Goal: Information Seeking & Learning: Learn about a topic

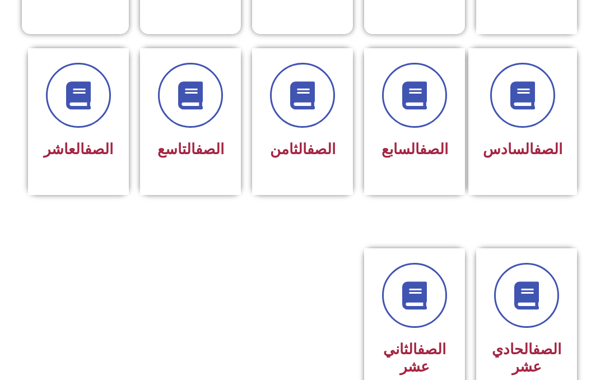
scroll to position [446, 0]
click at [218, 195] on div "الصف التاسع" at bounding box center [190, 121] width 101 height 147
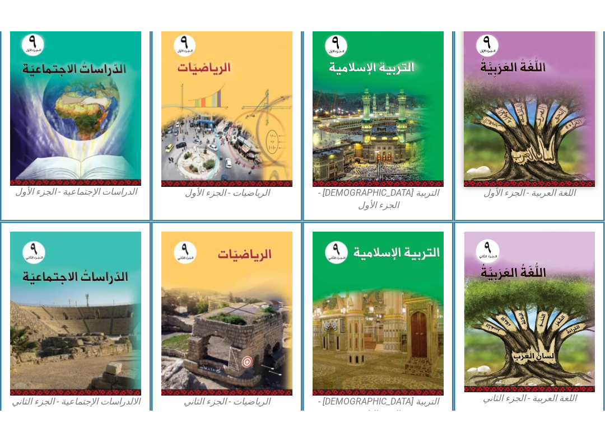
scroll to position [314, 0]
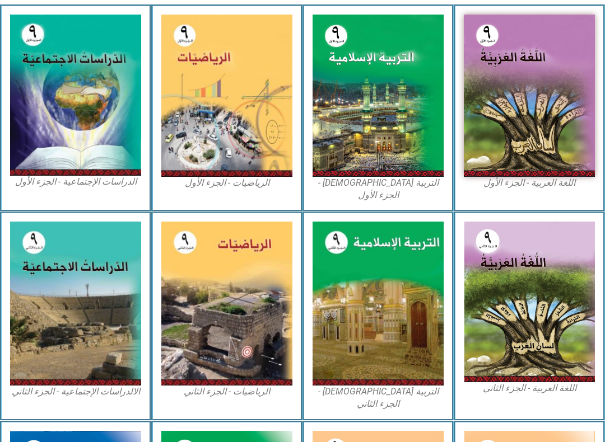
click at [506, 175] on img at bounding box center [529, 96] width 131 height 162
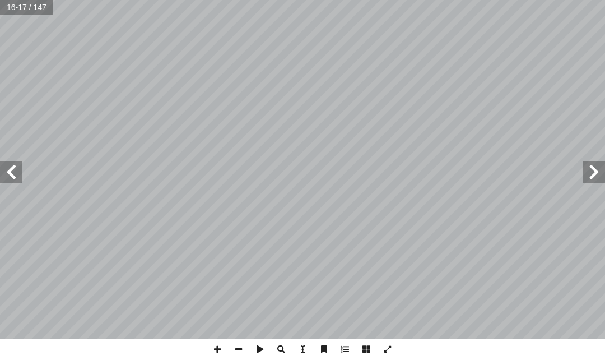
click at [604, 179] on span at bounding box center [593, 172] width 22 height 22
click at [588, 171] on span at bounding box center [593, 172] width 22 height 22
click at [3, 164] on span at bounding box center [11, 172] width 22 height 22
click at [15, 176] on span at bounding box center [11, 172] width 22 height 22
click at [17, 178] on span at bounding box center [11, 172] width 22 height 22
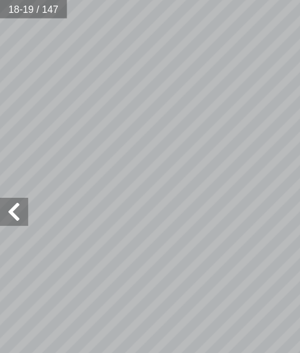
click at [13, 164] on span at bounding box center [11, 168] width 22 height 22
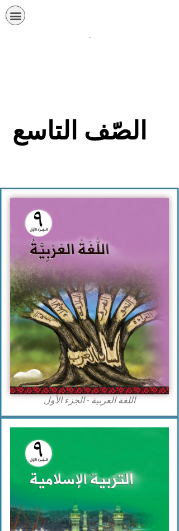
scroll to position [346, 0]
